Goal: Book appointment/travel/reservation

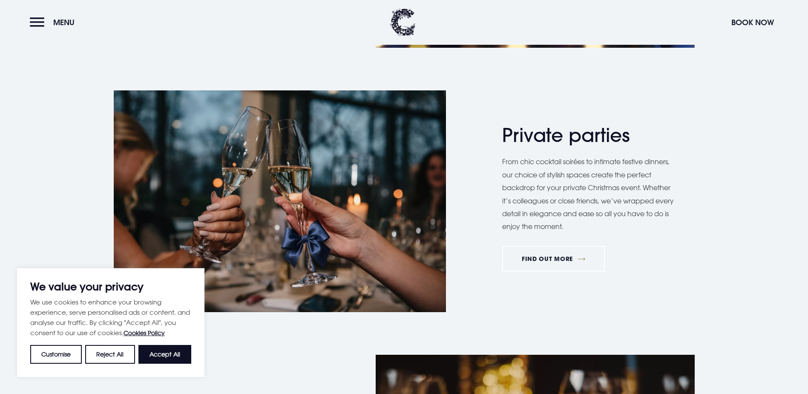
scroll to position [639, 0]
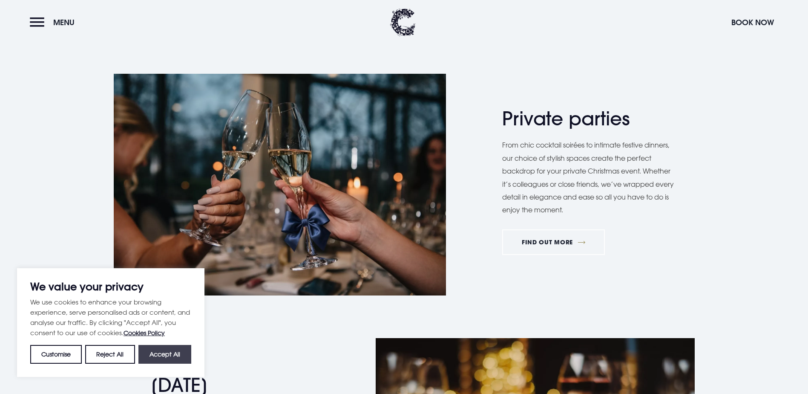
click at [171, 353] on button "Accept All" at bounding box center [164, 354] width 53 height 19
checkbox input "true"
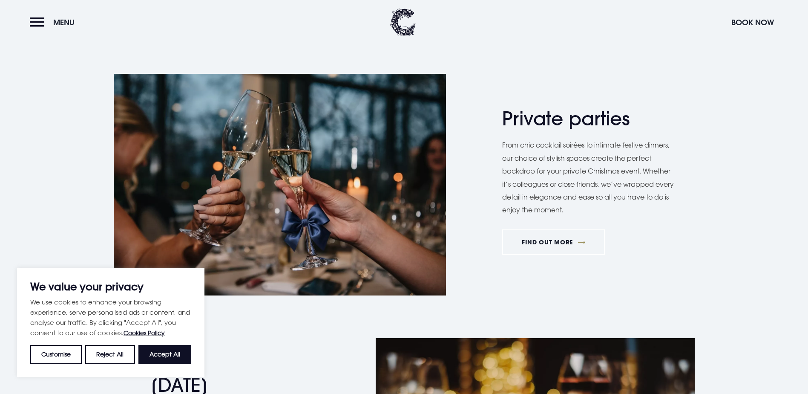
checkbox input "true"
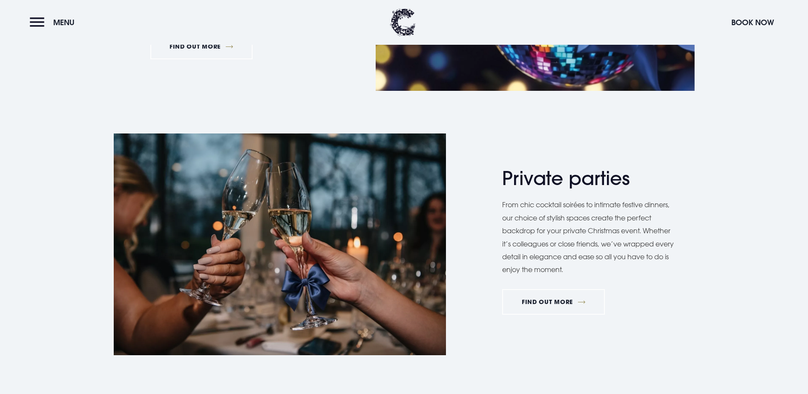
scroll to position [469, 0]
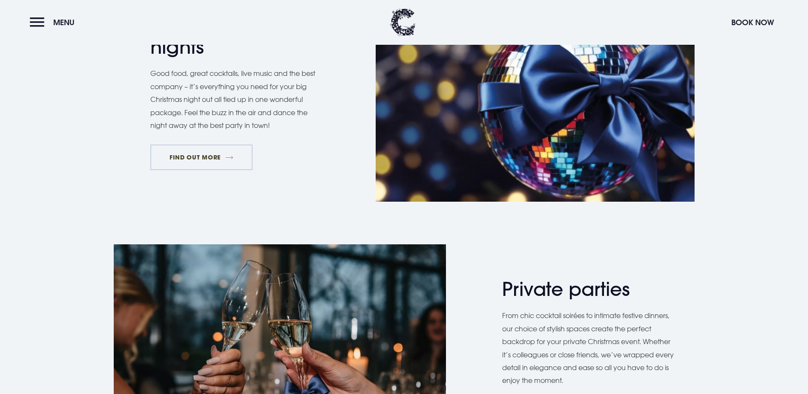
click at [198, 170] on link "FIND OUT MORE" at bounding box center [201, 157] width 103 height 26
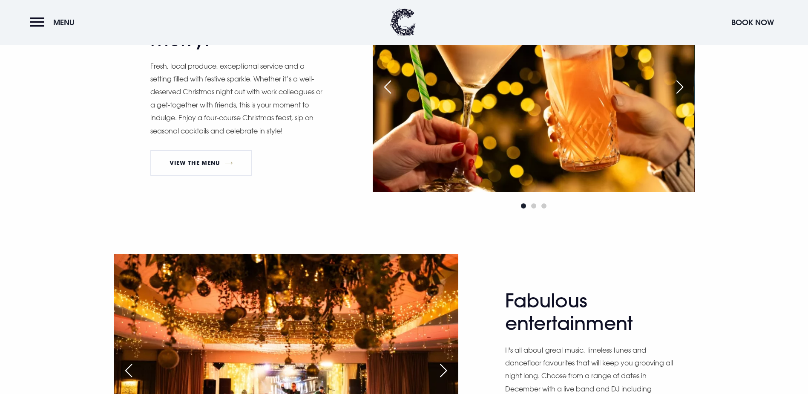
scroll to position [511, 0]
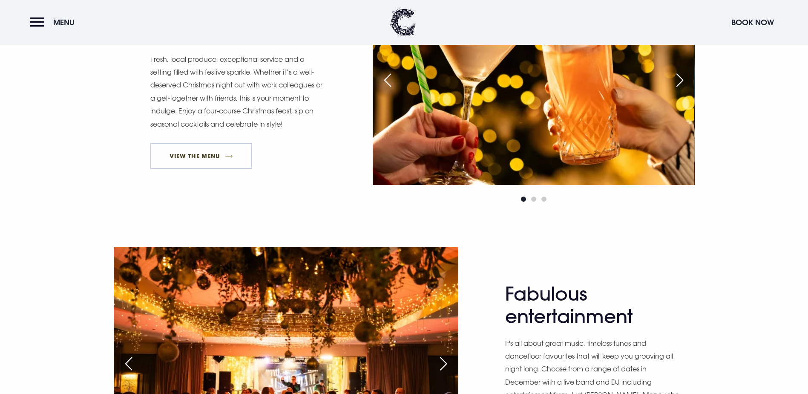
click at [229, 169] on link "View The Menu" at bounding box center [201, 156] width 102 height 26
